Goal: Task Accomplishment & Management: Manage account settings

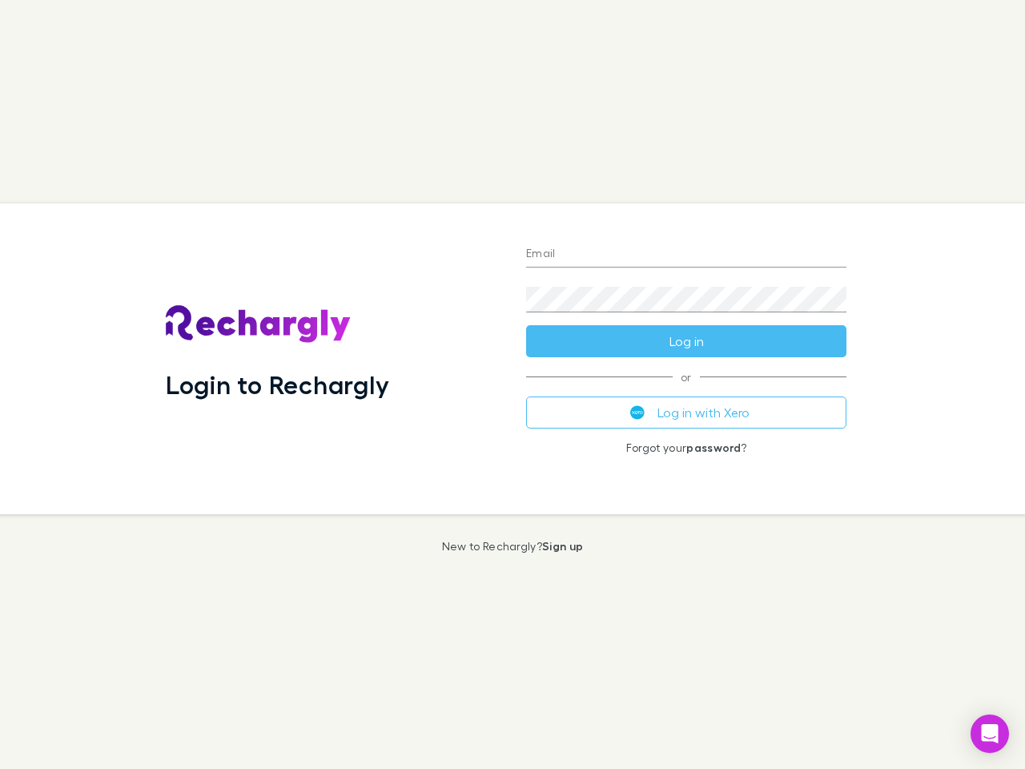
click at [513, 385] on div "Login to Rechargly" at bounding box center [333, 358] width 361 height 311
click at [687, 255] on input "Email" at bounding box center [686, 255] width 320 height 26
click at [687, 341] on button "Log in" at bounding box center [686, 341] width 320 height 32
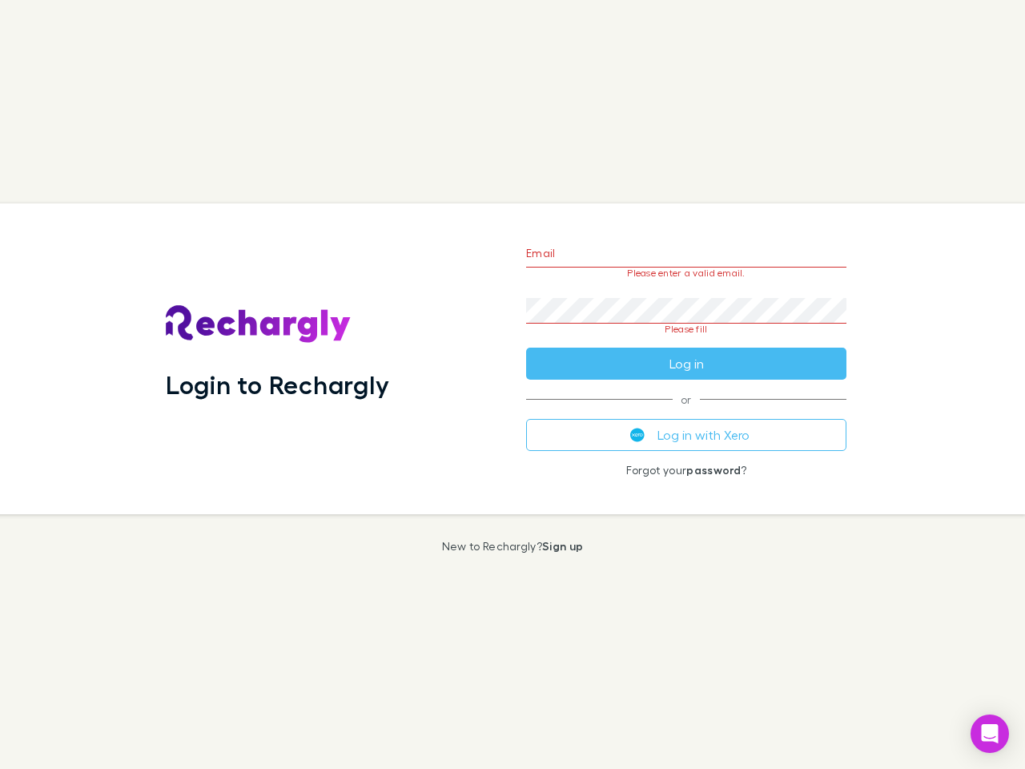
click at [687, 413] on div "Email Please enter a valid email. Password Please fill Log in or Log in with Xe…" at bounding box center [687, 358] width 346 height 311
